Goal: Navigation & Orientation: Find specific page/section

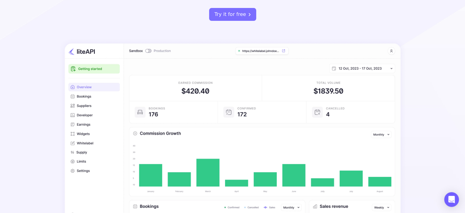
scroll to position [133, 0]
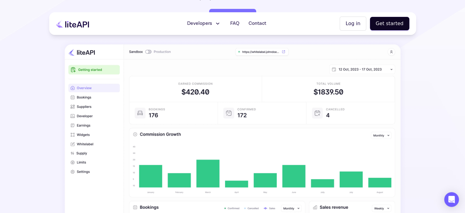
click at [142, 95] on img at bounding box center [233, 143] width 348 height 209
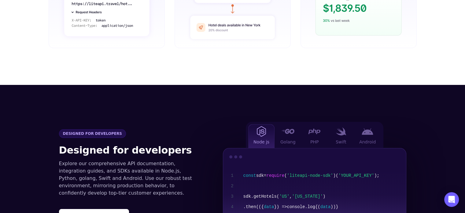
scroll to position [559, 0]
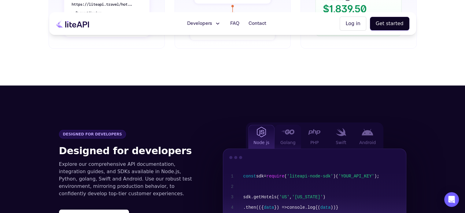
click at [286, 128] on div at bounding box center [288, 132] width 12 height 8
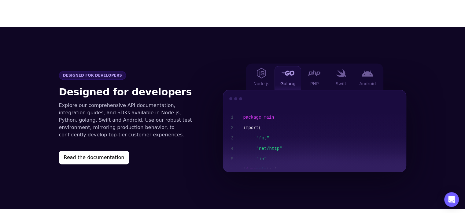
scroll to position [632, 0]
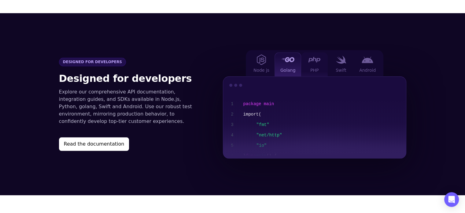
click at [318, 56] on div at bounding box center [314, 60] width 12 height 8
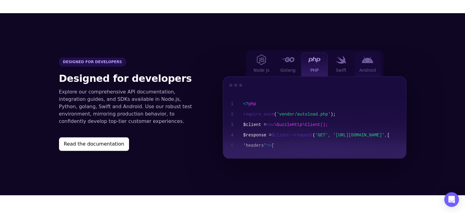
click at [368, 55] on div "Android" at bounding box center [368, 64] width 27 height 24
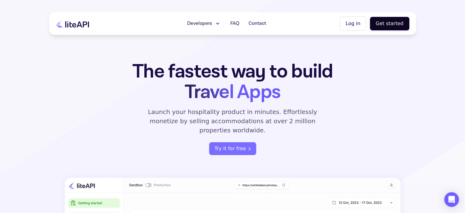
scroll to position [0, 0]
click at [449, 203] on div "Open Intercom Messenger" at bounding box center [452, 199] width 16 height 16
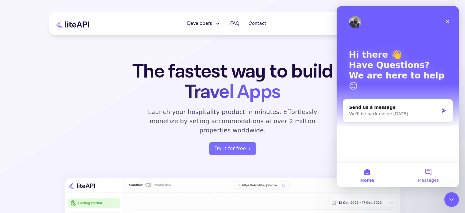
click at [430, 176] on button "Messages" at bounding box center [428, 174] width 61 height 24
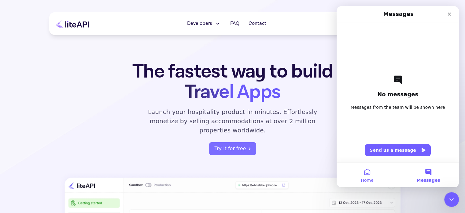
click at [357, 182] on button "Home" at bounding box center [367, 174] width 61 height 24
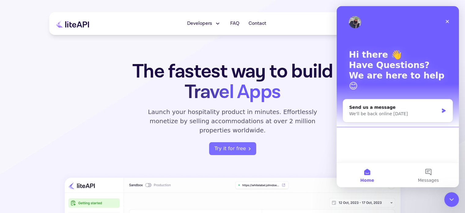
click at [321, 127] on div "The fastest way to build Travel Apps Launch your hospitality product in minutes…" at bounding box center [232, 108] width 239 height 94
click at [448, 20] on icon "Close" at bounding box center [447, 21] width 5 height 5
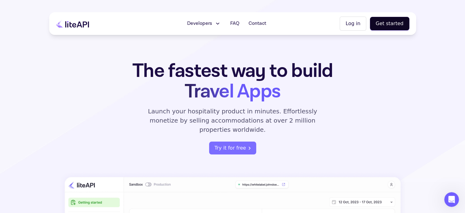
scroll to position [3, 0]
